Goal: Check status: Check status

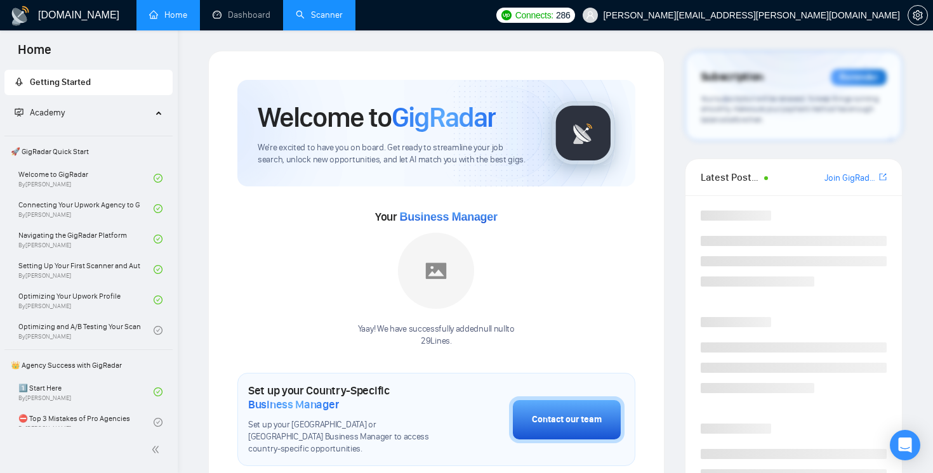
click at [315, 20] on link "Scanner" at bounding box center [319, 15] width 47 height 11
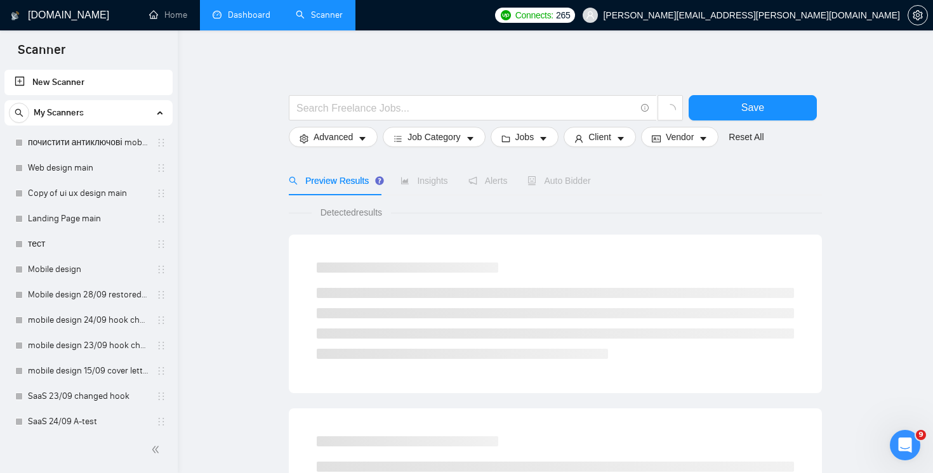
click at [265, 20] on link "Dashboard" at bounding box center [242, 15] width 58 height 11
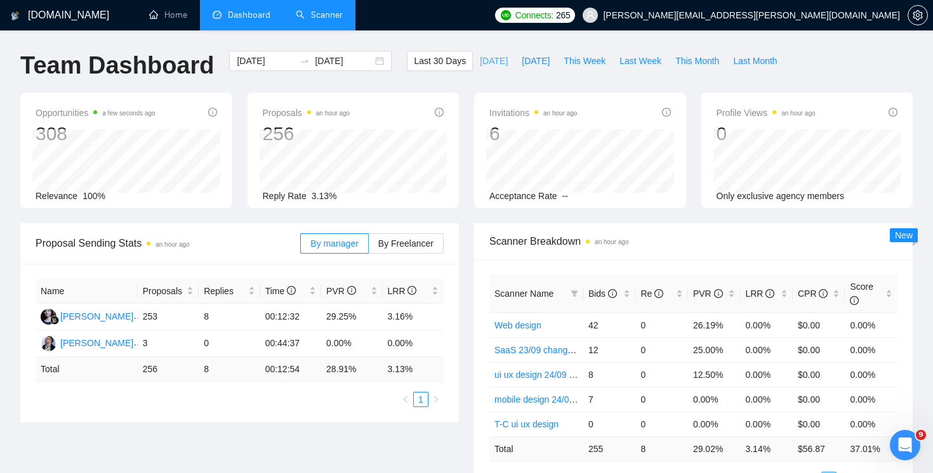
click at [478, 69] on button "[DATE]" at bounding box center [494, 61] width 42 height 20
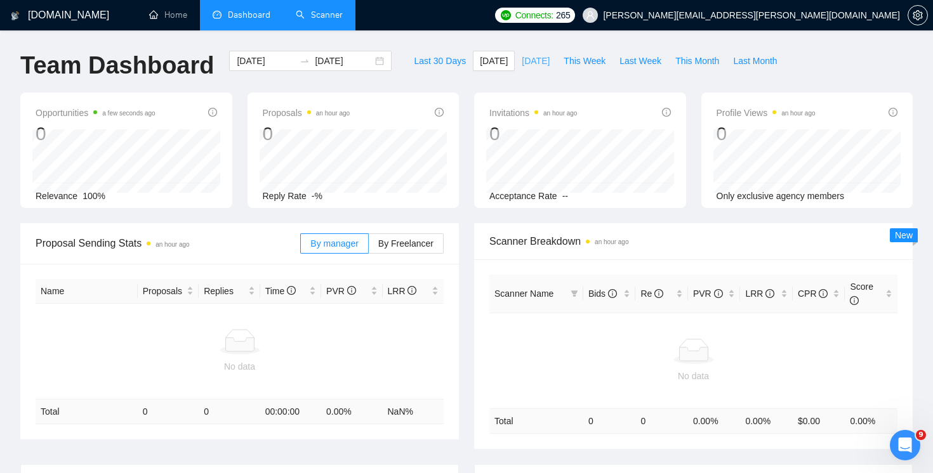
click at [532, 60] on span "[DATE]" at bounding box center [536, 61] width 28 height 14
type input "[DATE]"
